Goal: Task Accomplishment & Management: Use online tool/utility

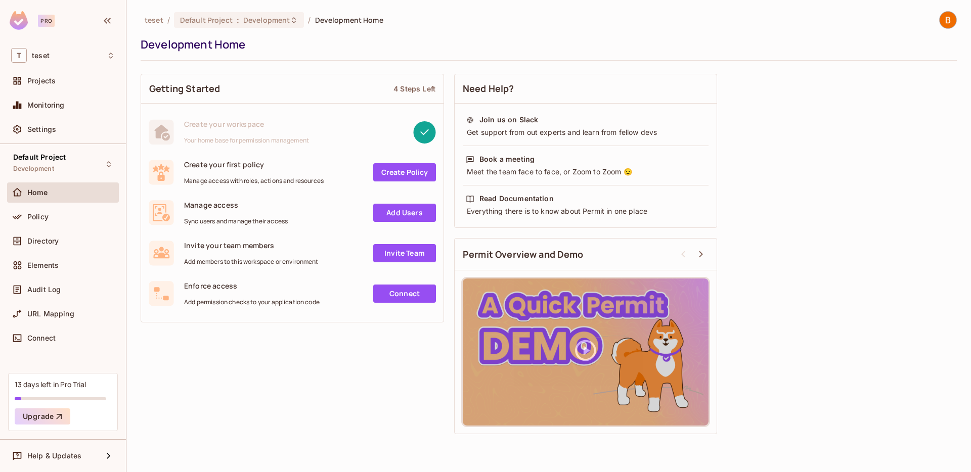
click at [417, 173] on link "Create Policy" at bounding box center [404, 172] width 63 height 18
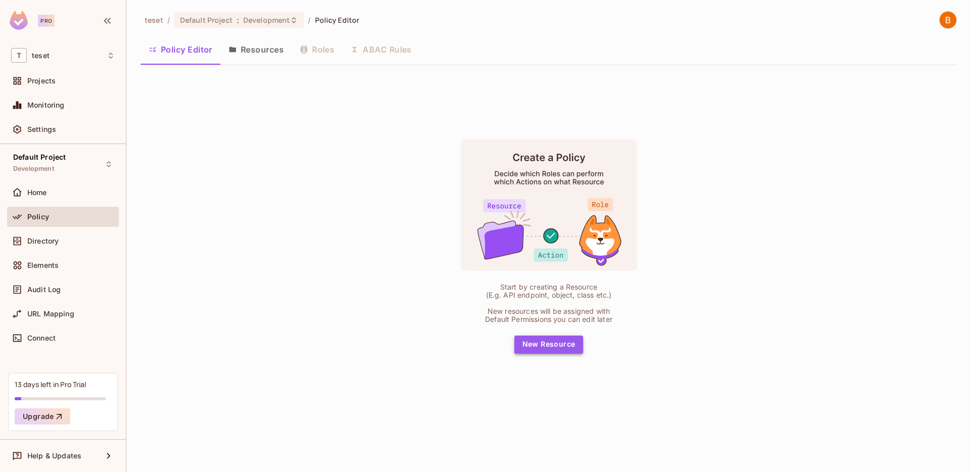
click at [549, 339] on button "New Resource" at bounding box center [548, 345] width 69 height 18
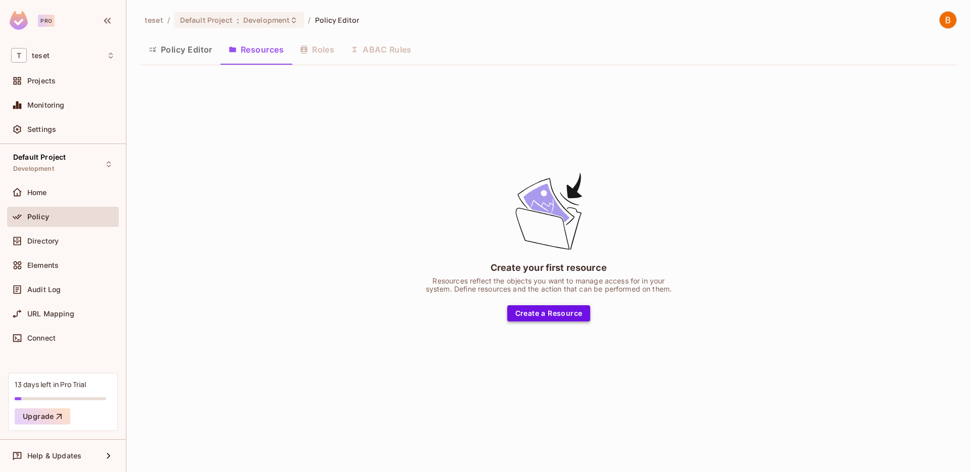
click at [553, 306] on button "Create a Resource" at bounding box center [548, 313] width 83 height 16
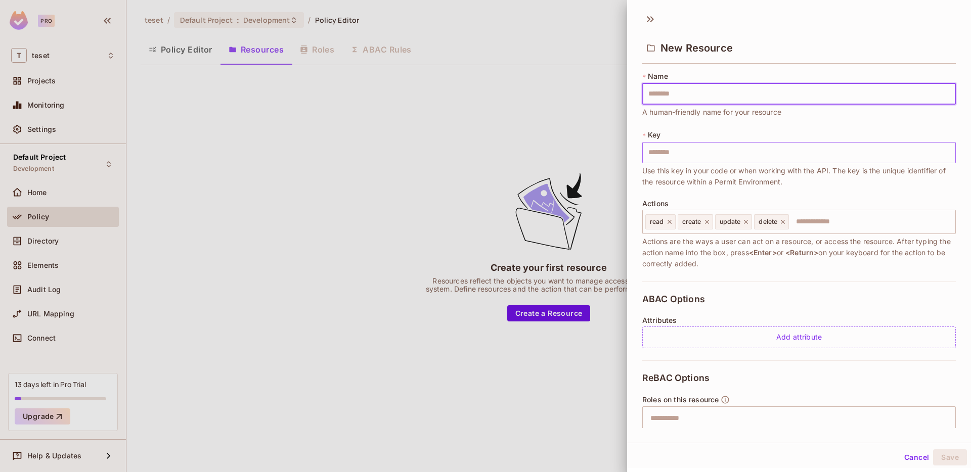
click at [751, 157] on input "text" at bounding box center [798, 152] width 313 height 21
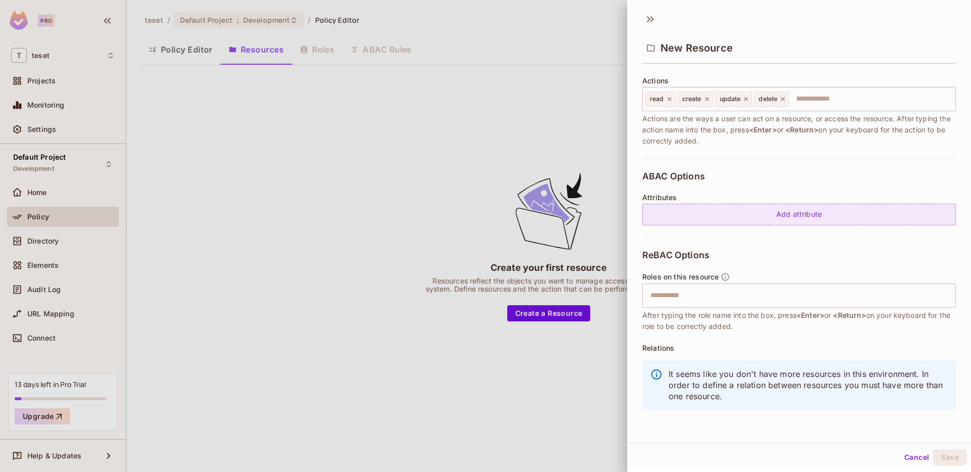
click at [799, 218] on div "Add attribute" at bounding box center [798, 215] width 313 height 22
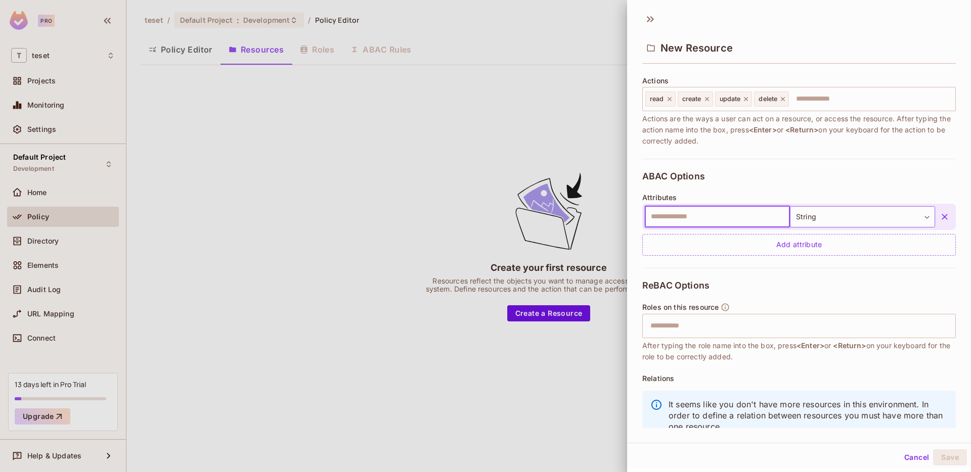
click at [805, 221] on body "Pro T teset Projects Monitoring Settings Default Project Development Home Polic…" at bounding box center [485, 236] width 971 height 472
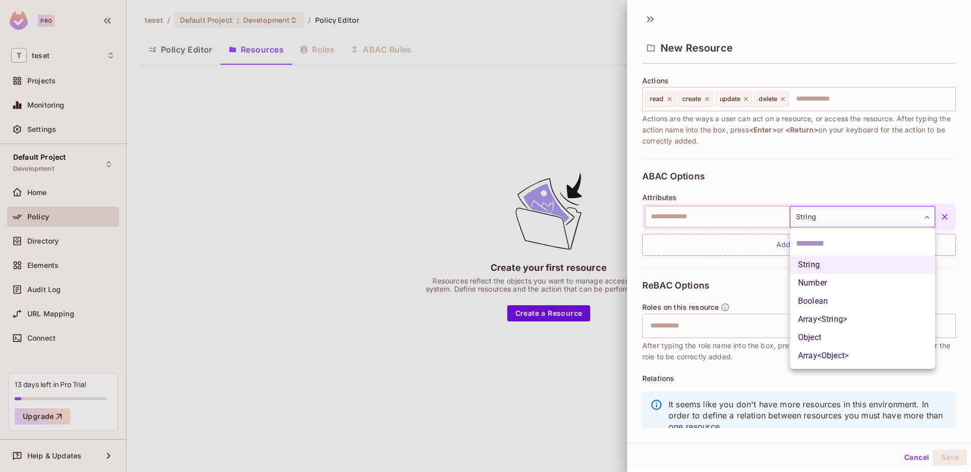
click at [732, 206] on div at bounding box center [485, 236] width 971 height 472
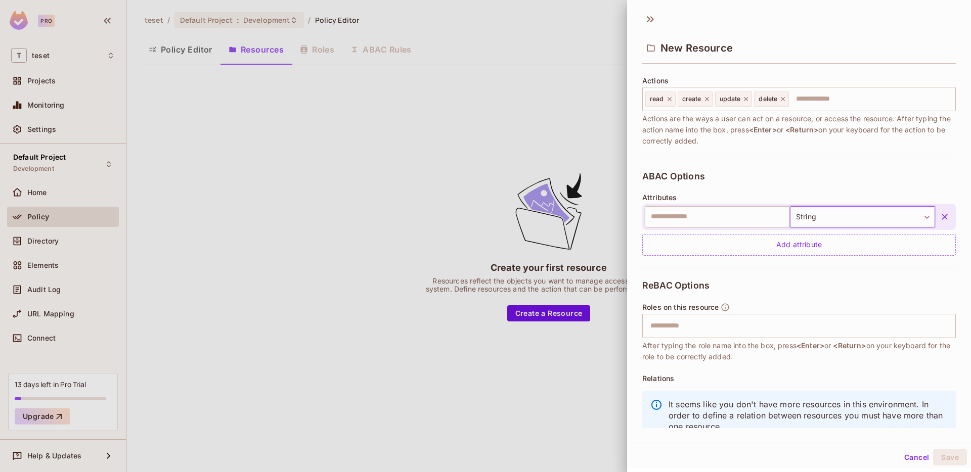
scroll to position [142, 0]
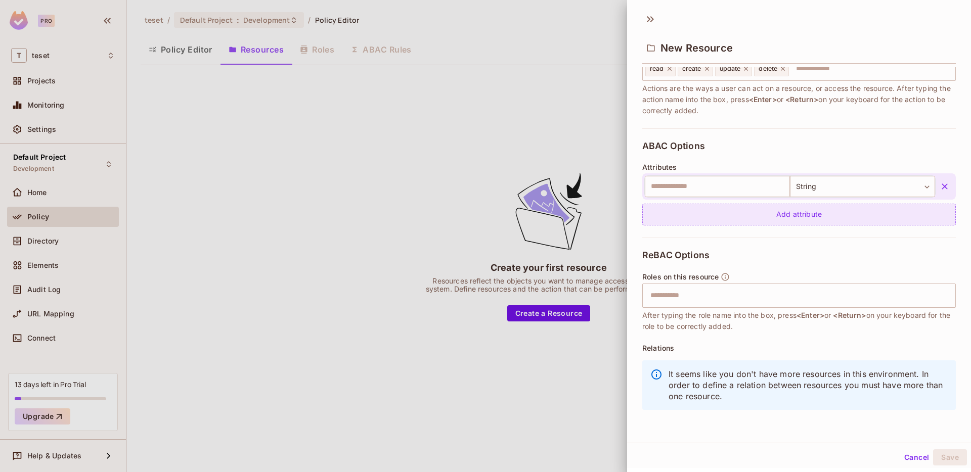
click at [807, 211] on div "Add attribute" at bounding box center [798, 215] width 313 height 22
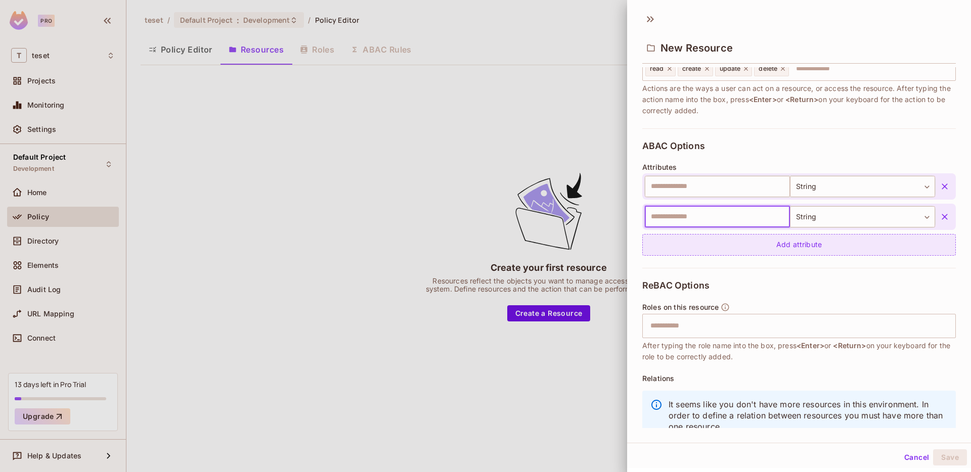
click at [806, 241] on div "Add attribute" at bounding box center [798, 245] width 313 height 22
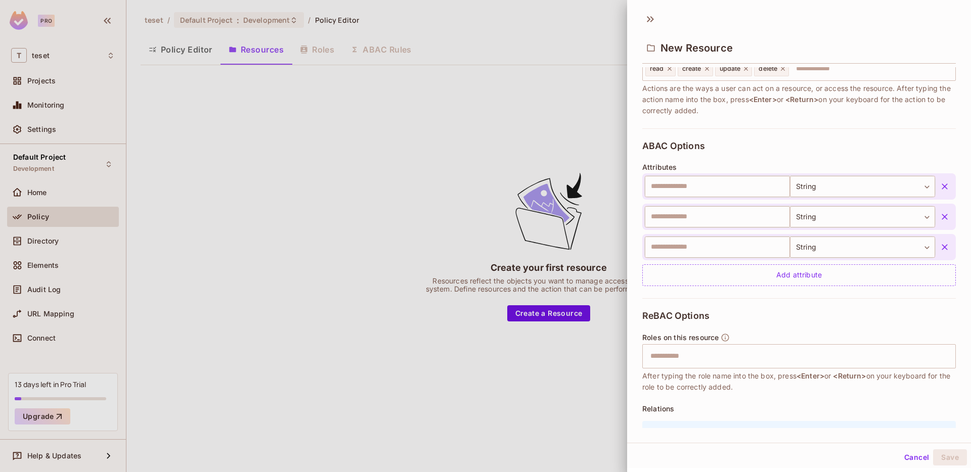
click at [951, 218] on button "button" at bounding box center [944, 217] width 18 height 18
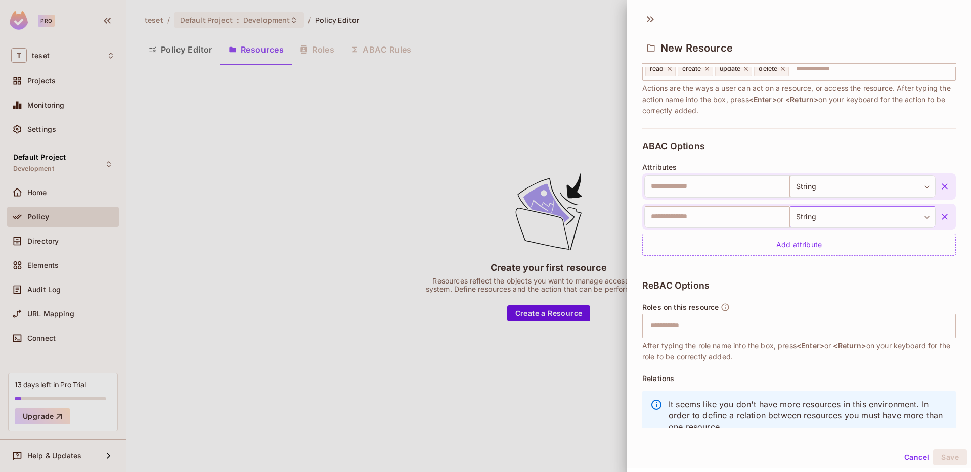
click at [891, 215] on body "Pro T teset Projects Monitoring Settings Default Project Development Home Polic…" at bounding box center [485, 236] width 971 height 472
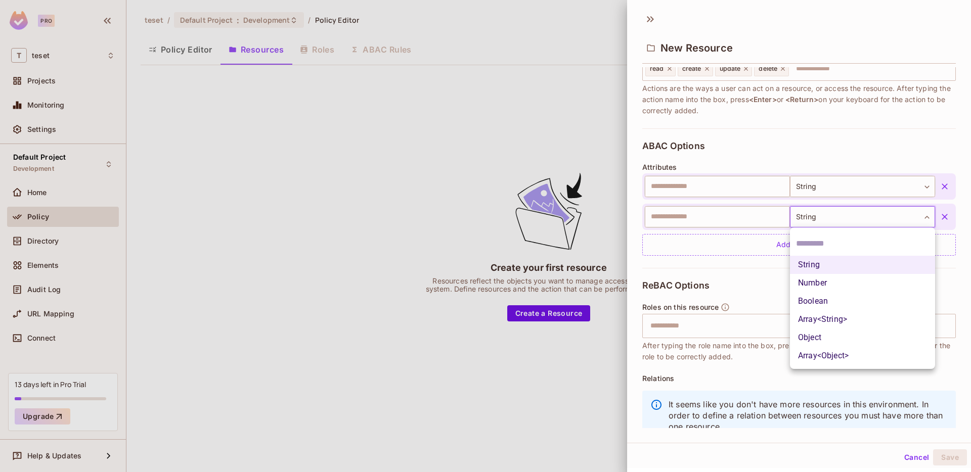
click at [854, 288] on li "Number" at bounding box center [862, 283] width 145 height 18
type input "******"
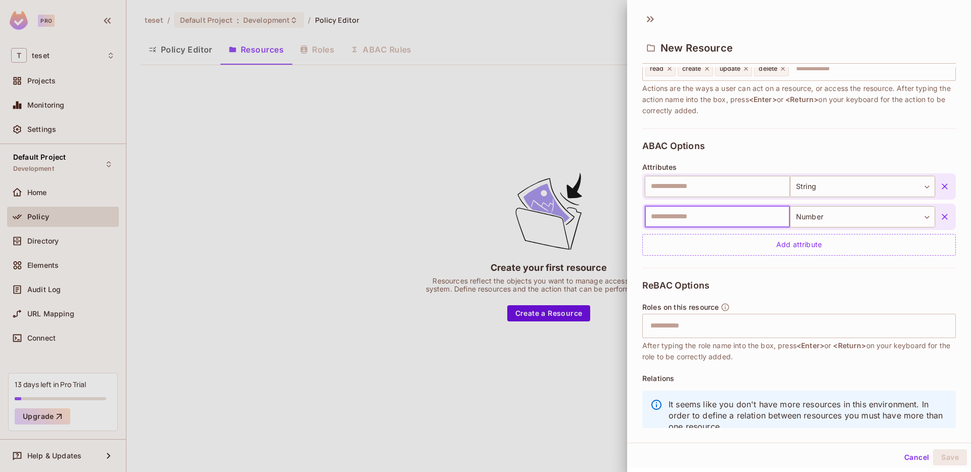
click at [755, 212] on input "text" at bounding box center [717, 216] width 145 height 21
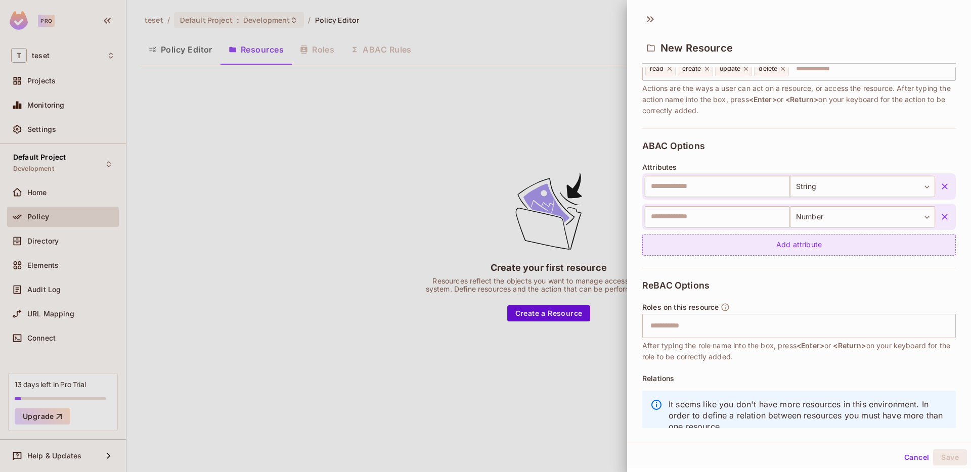
click at [756, 240] on div "Add attribute" at bounding box center [798, 245] width 313 height 22
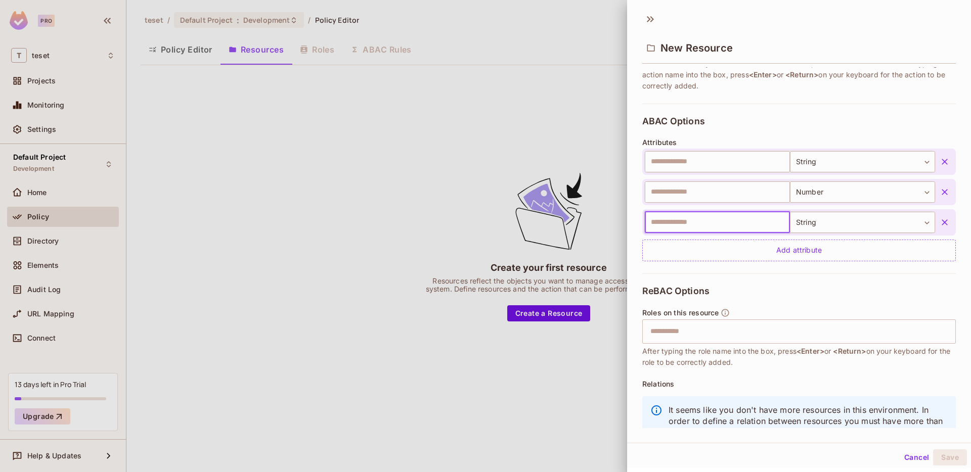
scroll to position [203, 0]
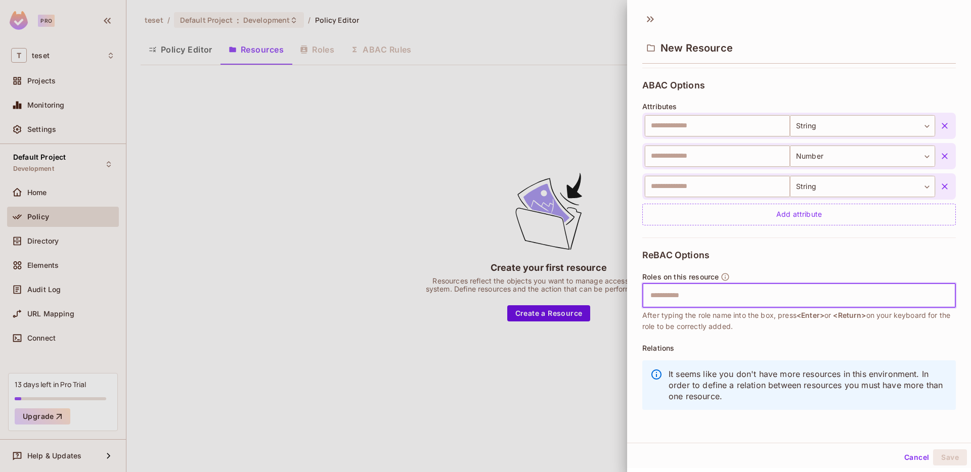
click at [751, 293] on input "text" at bounding box center [797, 296] width 307 height 20
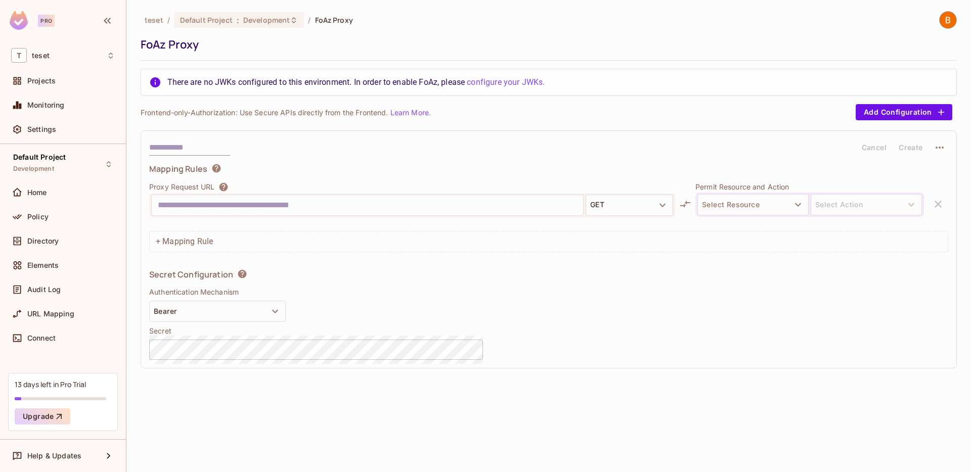
click at [558, 202] on input "text" at bounding box center [367, 205] width 419 height 16
click at [560, 199] on input "text" at bounding box center [367, 205] width 419 height 16
type input "*****"
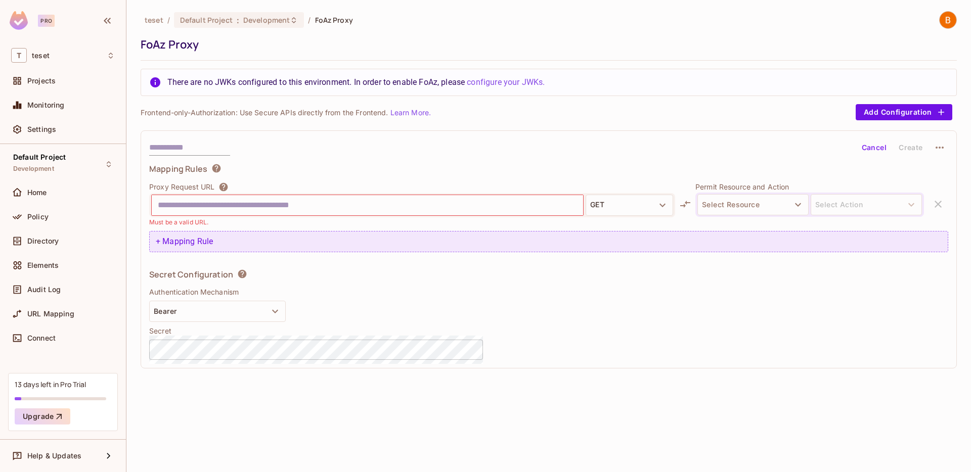
click at [607, 242] on div "+ Mapping Rule" at bounding box center [548, 241] width 799 height 21
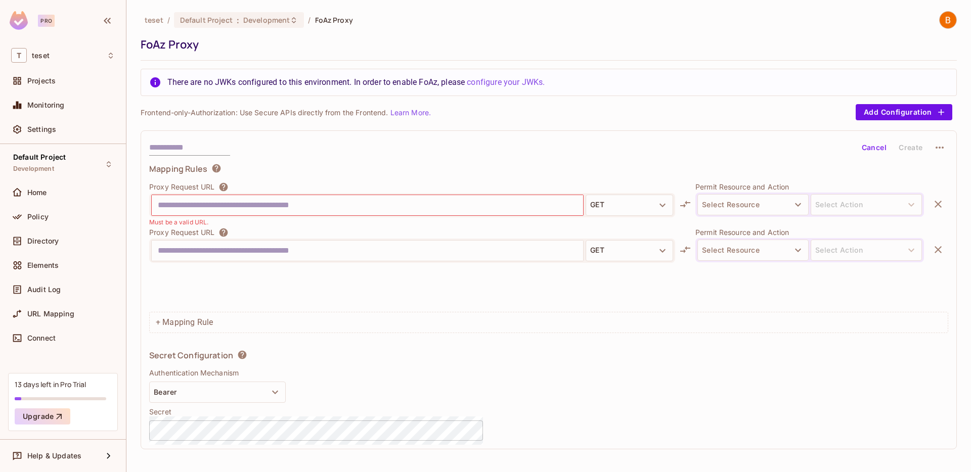
click at [524, 249] on input "text" at bounding box center [367, 251] width 419 height 16
click at [778, 208] on button "Select Resource" at bounding box center [752, 204] width 111 height 21
click at [767, 257] on li "+ Create New" at bounding box center [752, 254] width 111 height 20
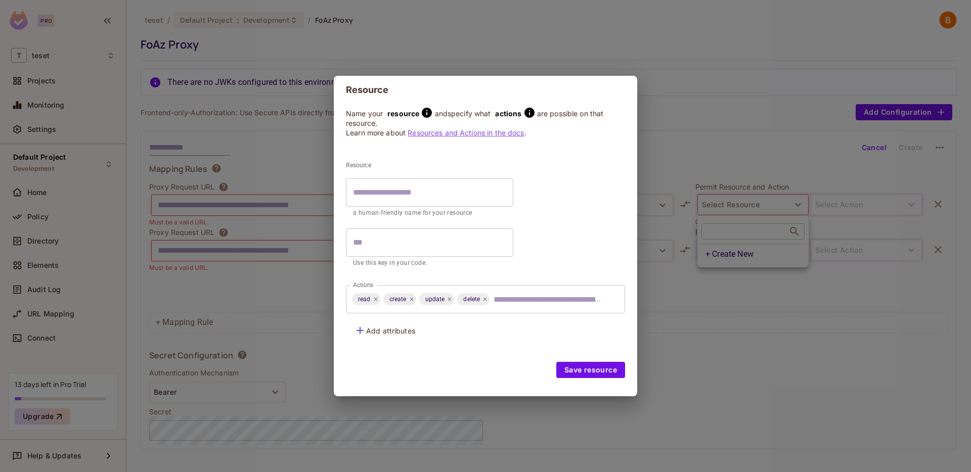
click at [359, 56] on div "Resource Name your resource and specify what actions are possible on that resou…" at bounding box center [485, 236] width 971 height 472
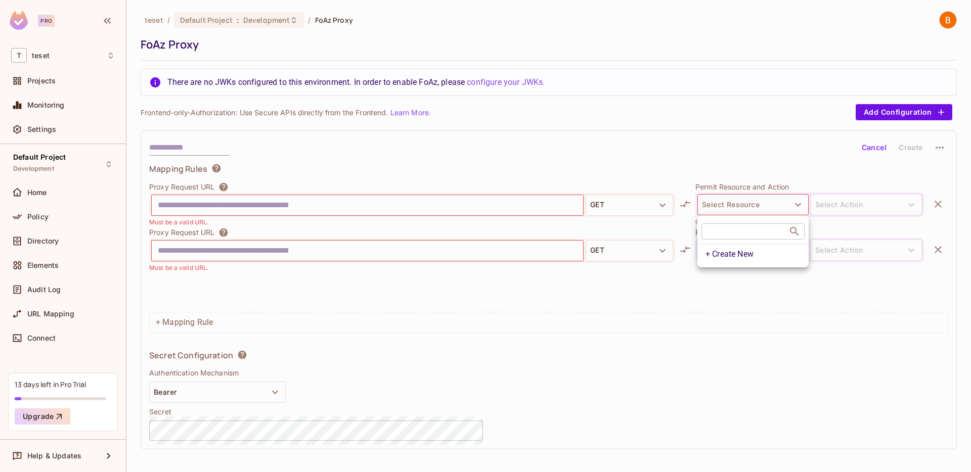
click at [477, 216] on div at bounding box center [485, 236] width 971 height 472
click at [489, 201] on input "text" at bounding box center [367, 205] width 419 height 16
click at [799, 302] on div "Proxy Request URL GET Must be a valid URL. Permit Resource and Action Select Re…" at bounding box center [548, 245] width 799 height 126
click at [938, 202] on icon "button" at bounding box center [938, 204] width 12 height 12
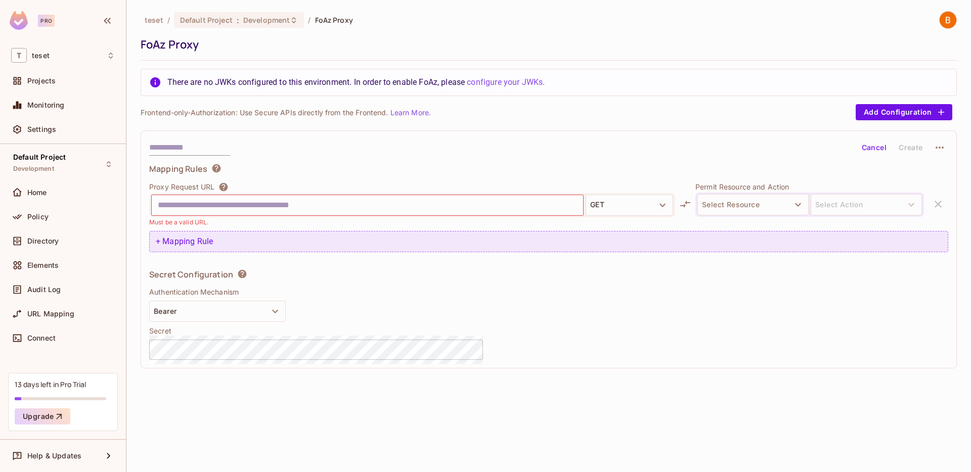
click at [935, 235] on div "+ Mapping Rule" at bounding box center [548, 241] width 799 height 21
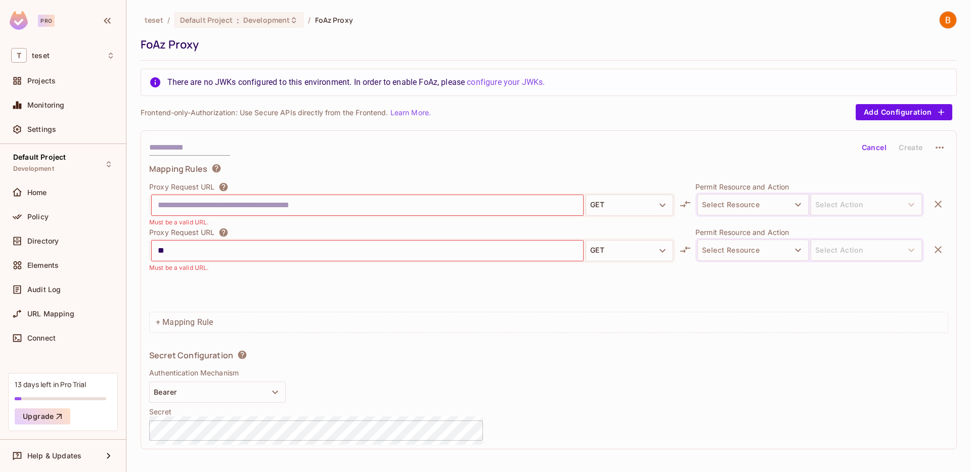
type input "***"
type input "**********"
click at [356, 204] on input "text" at bounding box center [367, 205] width 419 height 16
paste input "**********"
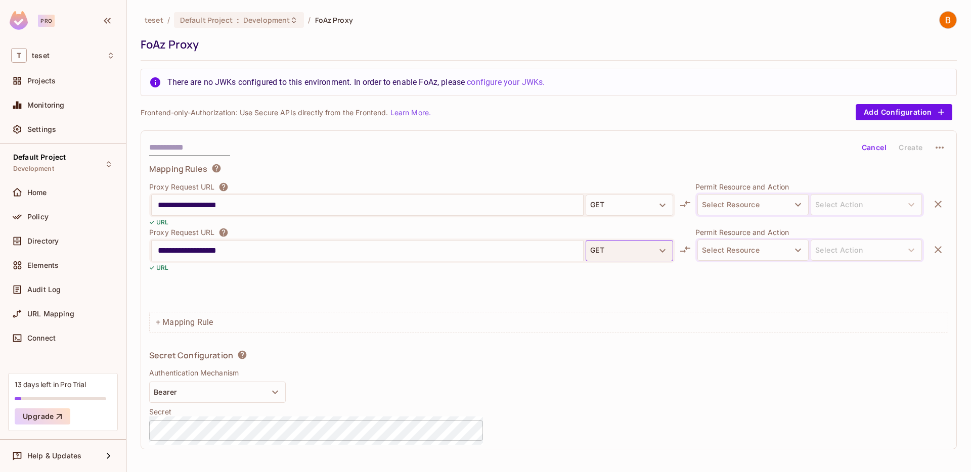
type input "**********"
click at [597, 254] on button "GET" at bounding box center [629, 250] width 87 height 21
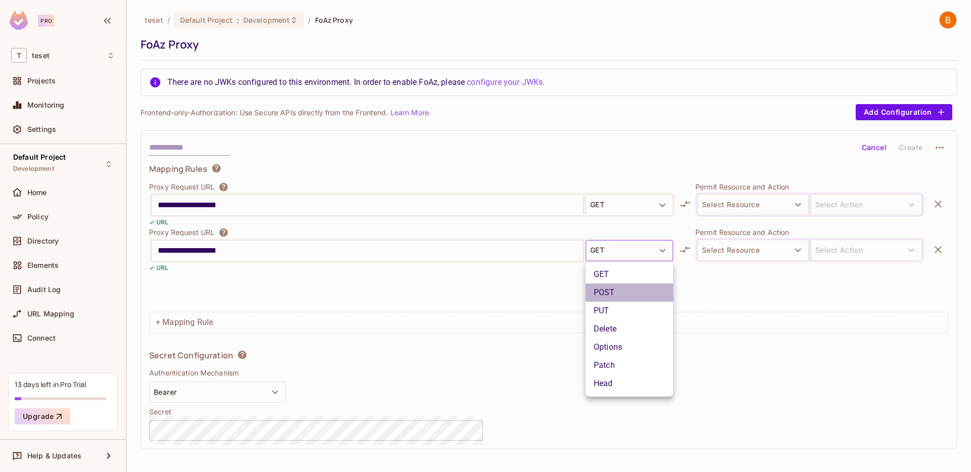
click at [606, 288] on li "POST" at bounding box center [629, 293] width 87 height 18
click at [562, 310] on div "**********" at bounding box center [548, 248] width 799 height 170
click at [879, 116] on button "Add Configuration" at bounding box center [904, 112] width 97 height 16
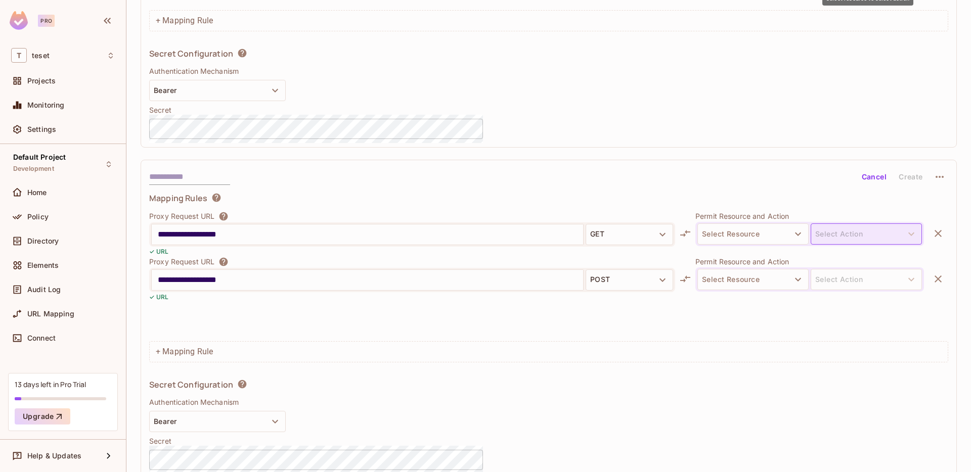
scroll to position [232, 0]
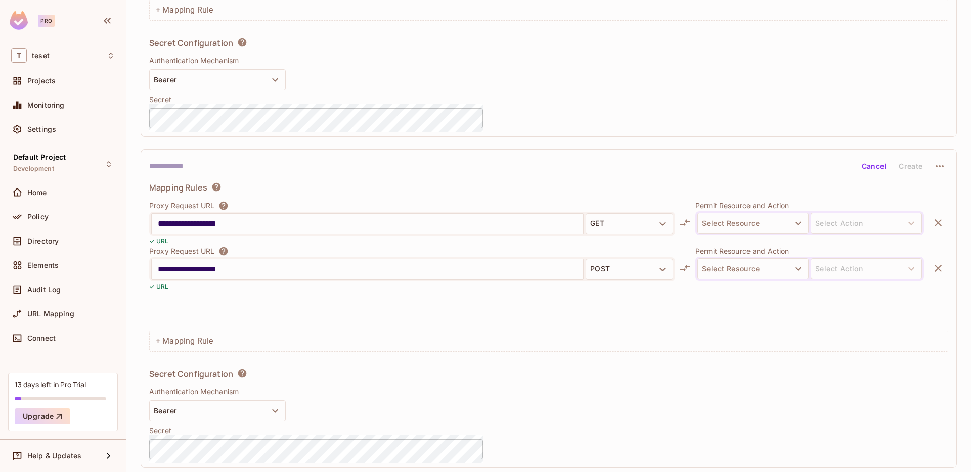
click at [939, 170] on icon "button" at bounding box center [939, 166] width 12 height 12
click at [939, 189] on div "Delete" at bounding box center [940, 190] width 22 height 10
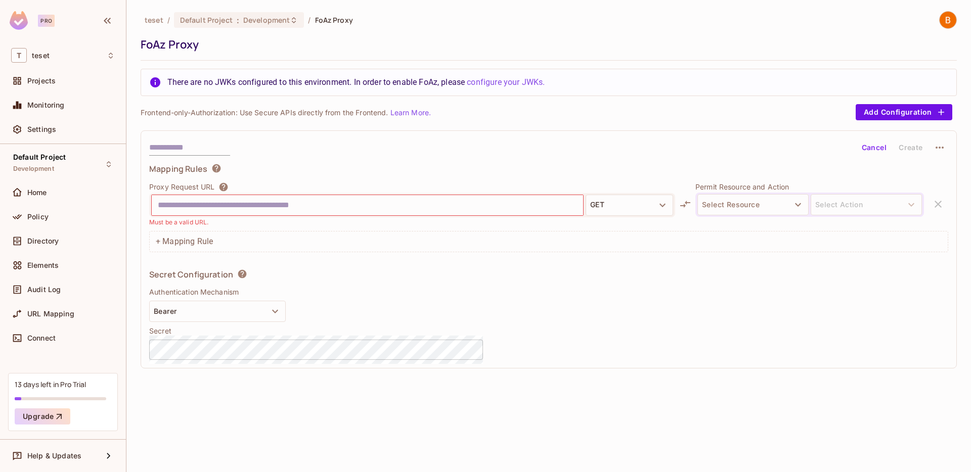
scroll to position [0, 0]
click at [848, 282] on div "Mapping Rules Proxy Request URL GET Must be a valid URL. Permit Resource and Ac…" at bounding box center [548, 261] width 799 height 197
click at [502, 209] on input "text" at bounding box center [367, 205] width 419 height 16
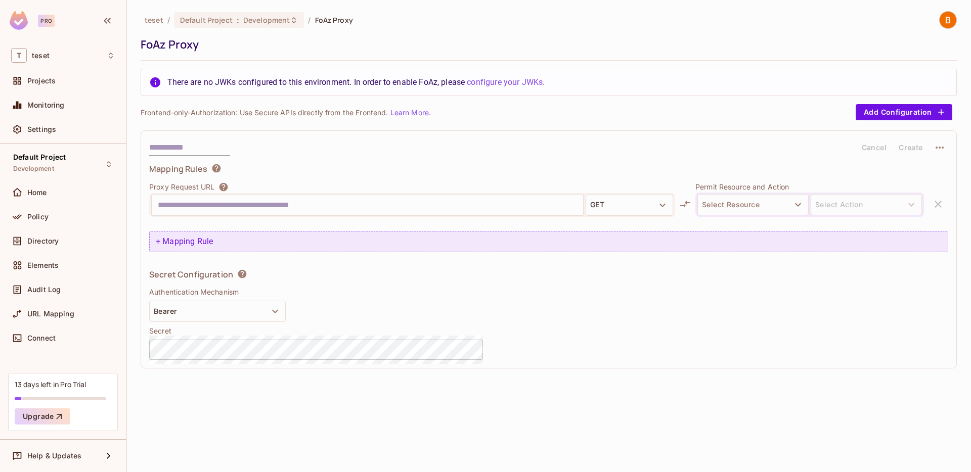
click at [786, 247] on div "+ Mapping Rule" at bounding box center [548, 241] width 799 height 21
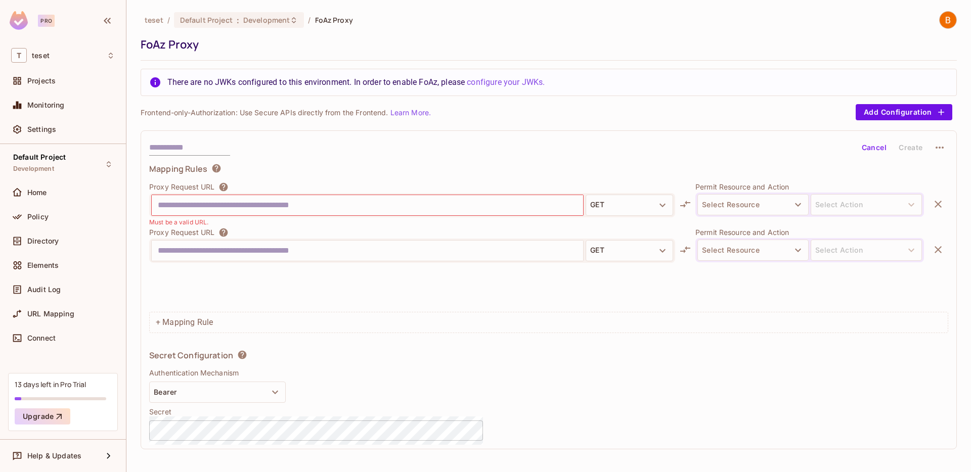
click at [932, 206] on icon "button" at bounding box center [938, 204] width 12 height 12
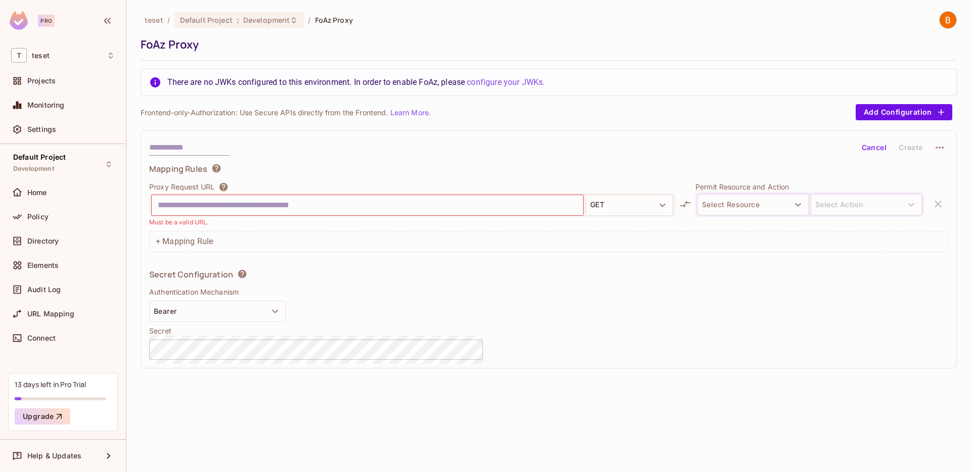
click at [913, 278] on div "Mapping Rules Proxy Request URL GET Must be a valid URL. Permit Resource and Ac…" at bounding box center [548, 261] width 799 height 197
click at [511, 135] on div "Cancel Create Mapping Rules Proxy Request URL GET Must be a valid URL. Permit R…" at bounding box center [549, 249] width 816 height 238
click at [509, 166] on div "Mapping Rules" at bounding box center [548, 170] width 799 height 14
